Goal: Navigation & Orientation: Find specific page/section

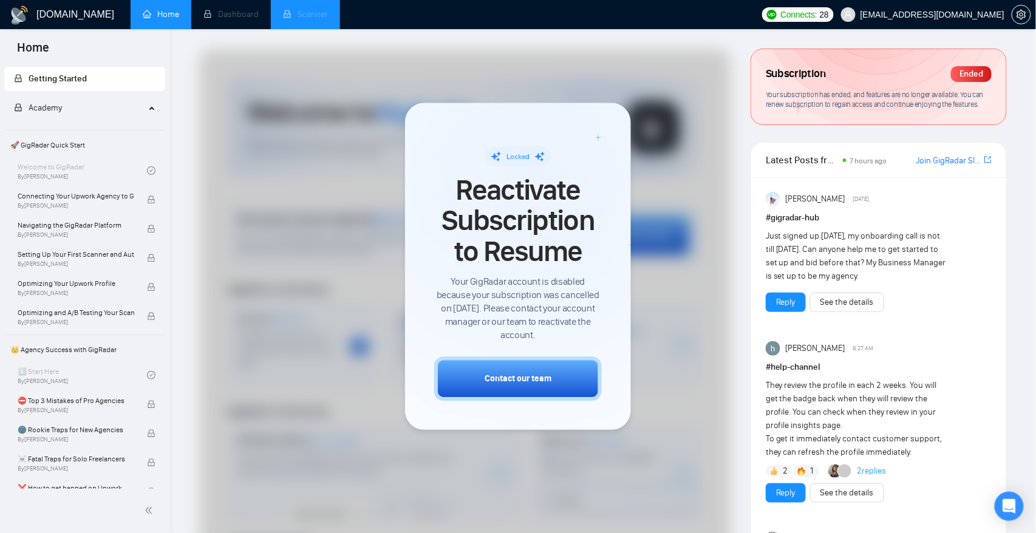
click at [312, 10] on li "Scanner" at bounding box center [305, 14] width 69 height 29
click at [917, 242] on div "Just signed up yesterday, my onboarding call is not till Aug 26. Can anyone hel…" at bounding box center [856, 256] width 181 height 53
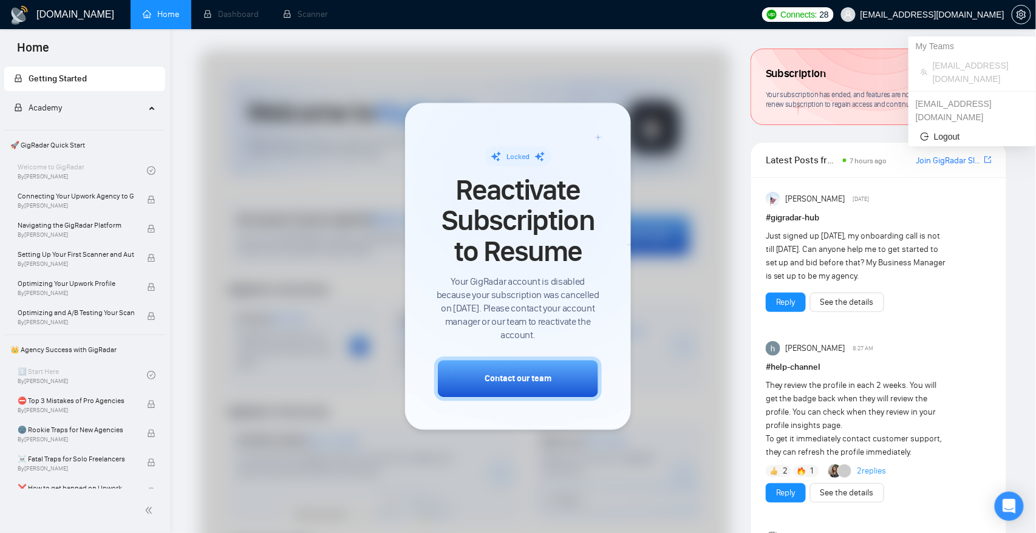
click at [979, 15] on span "diego@unlocal.co" at bounding box center [933, 15] width 144 height 0
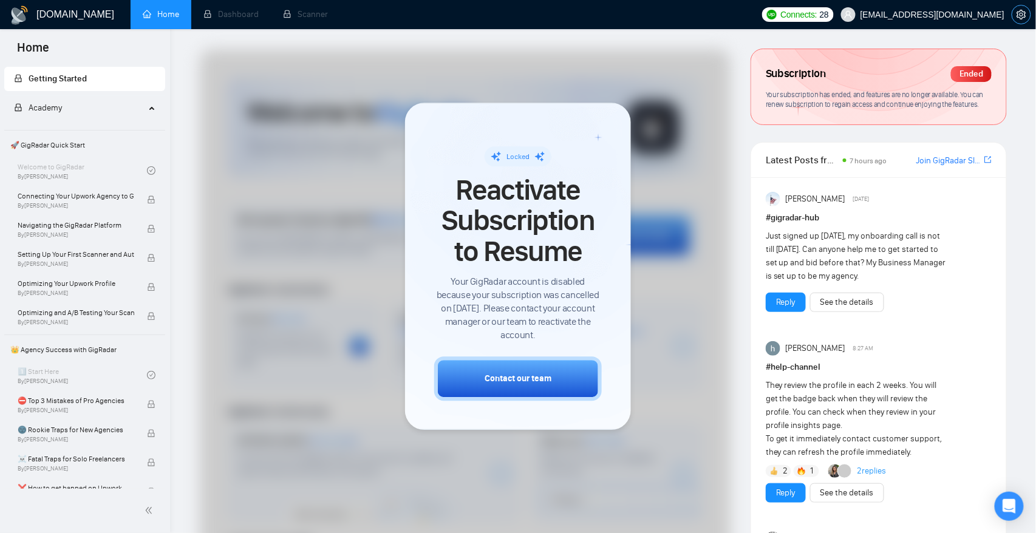
click at [1023, 13] on icon "setting" at bounding box center [1021, 15] width 9 height 10
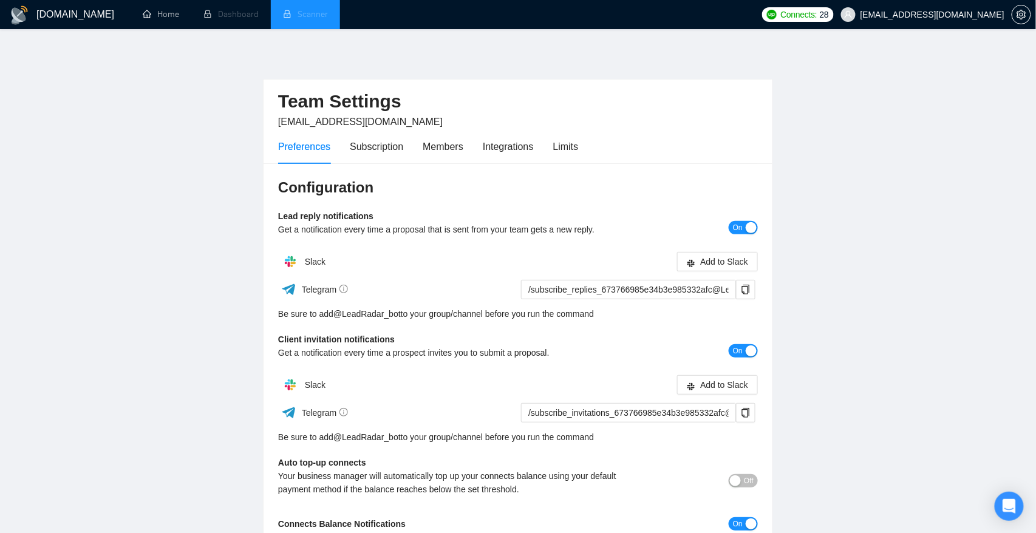
click at [307, 9] on li "Scanner" at bounding box center [305, 14] width 69 height 29
click at [163, 15] on link "Home" at bounding box center [161, 14] width 36 height 10
